Goal: Information Seeking & Learning: Learn about a topic

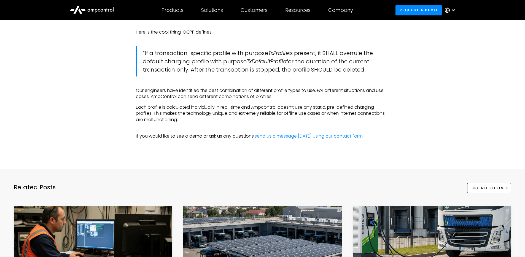
scroll to position [2132, 0]
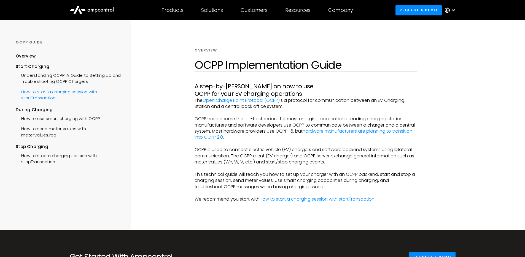
click at [81, 86] on div "How to start a charging session with startTransaction" at bounding box center [68, 94] width 105 height 17
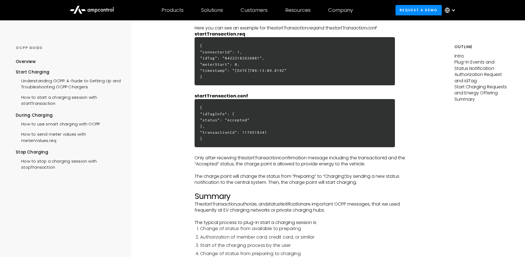
scroll to position [1429, 0]
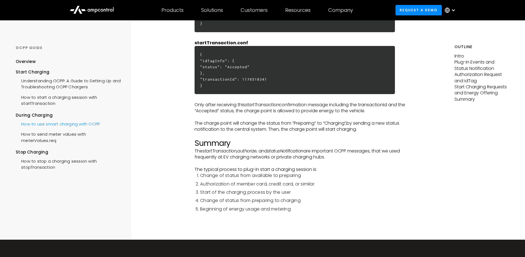
click at [80, 123] on div "How to use smart charging with OCPP" at bounding box center [58, 123] width 84 height 10
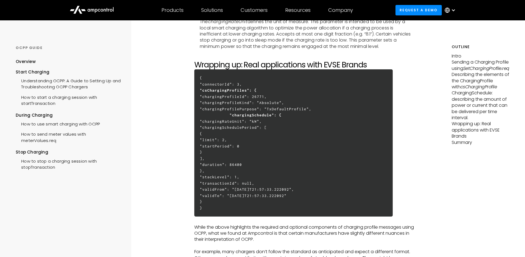
scroll to position [1693, 0]
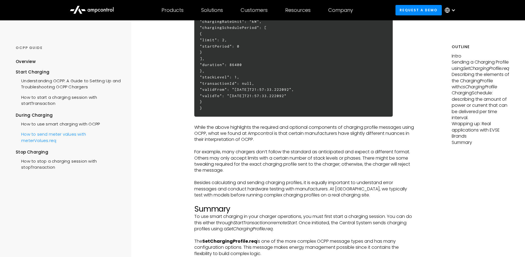
click at [75, 135] on div "How to send meter values with meterValues.req" at bounding box center [68, 137] width 105 height 17
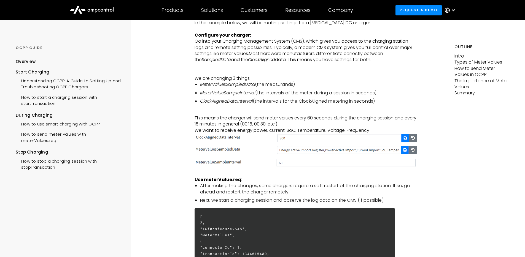
scroll to position [893, 0]
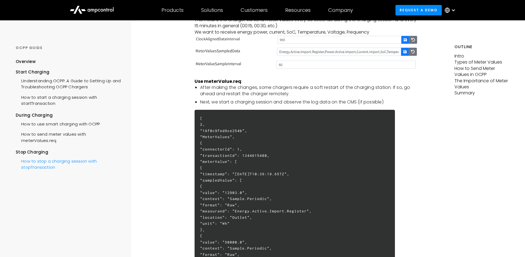
click at [67, 163] on div "How to stop a charging session with stopTransaction" at bounding box center [68, 164] width 105 height 17
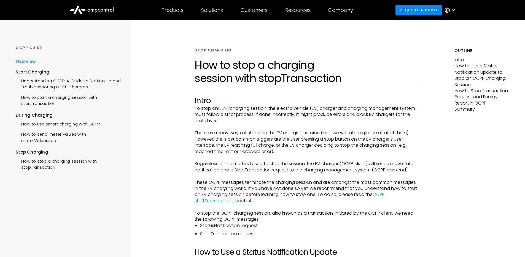
click at [30, 63] on div "Overview" at bounding box center [26, 62] width 20 height 6
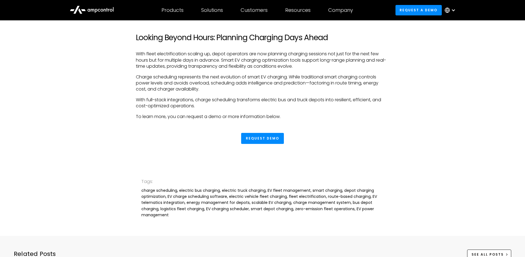
scroll to position [769, 0]
